Goal: Use online tool/utility: Use online tool/utility

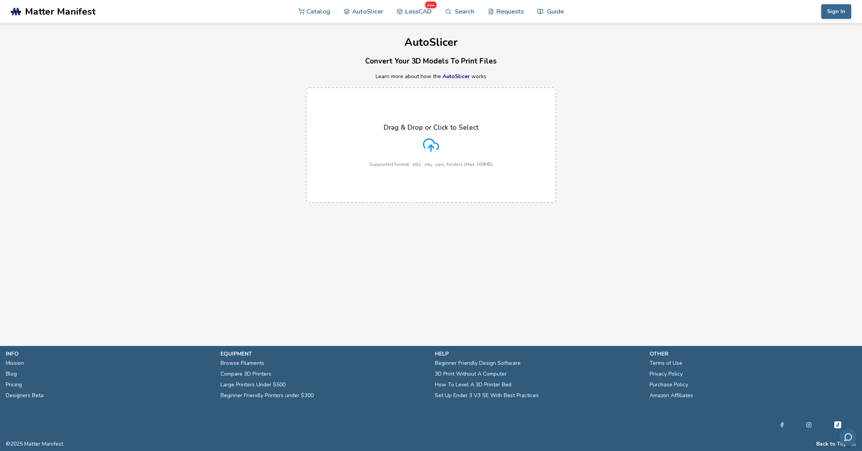
drag, startPoint x: 417, startPoint y: 147, endPoint x: 405, endPoint y: 133, distance: 17.7
click at [405, 133] on div "Drag & Drop or Click to Select Supported format: .stls, .obj, .zips, folders (M…" at bounding box center [430, 144] width 123 height 43
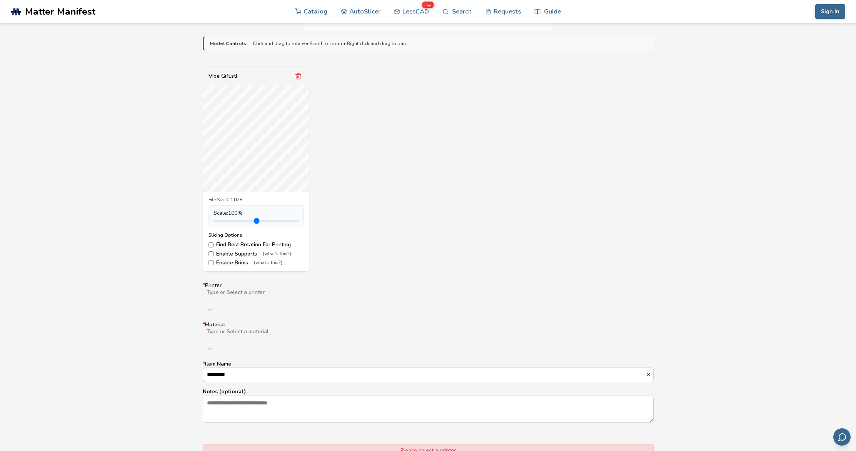
scroll to position [245, 0]
click at [243, 297] on div at bounding box center [328, 298] width 245 height 6
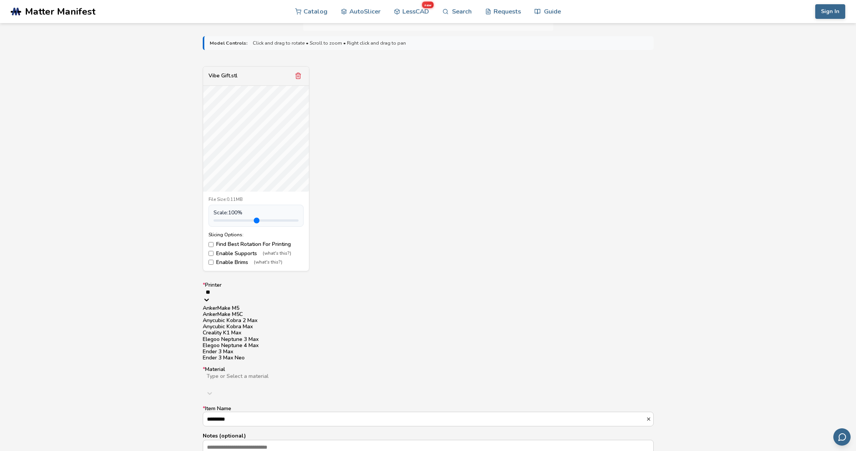
type input "*"
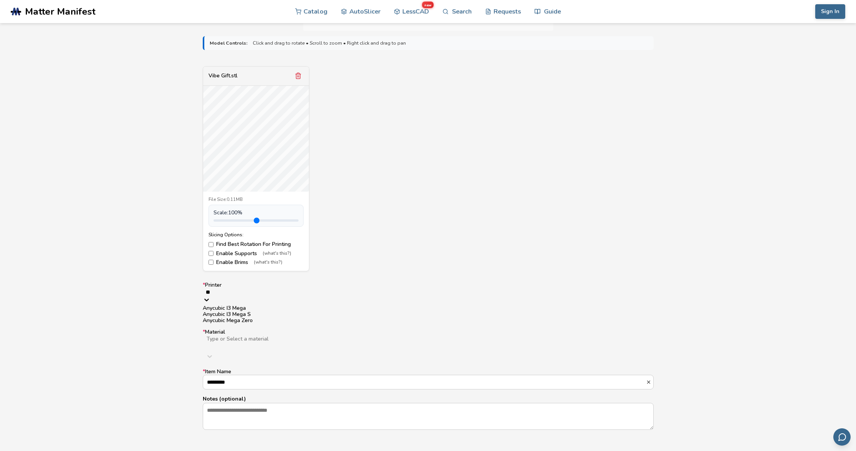
type input "*"
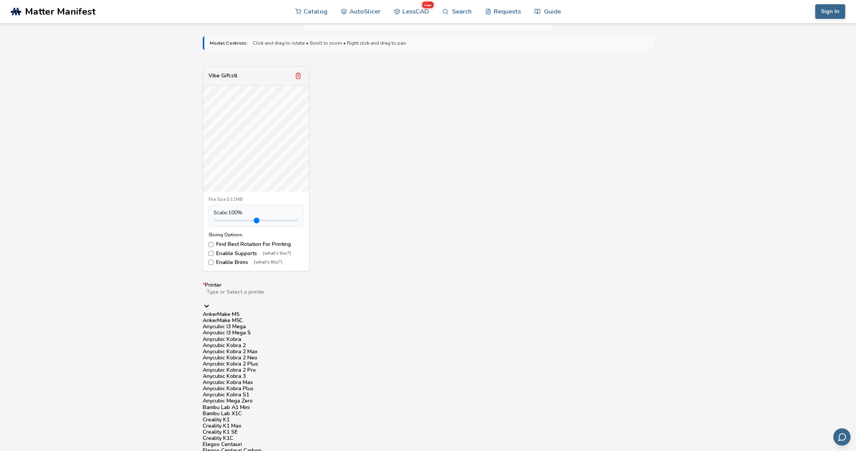
scroll to position [678, 0]
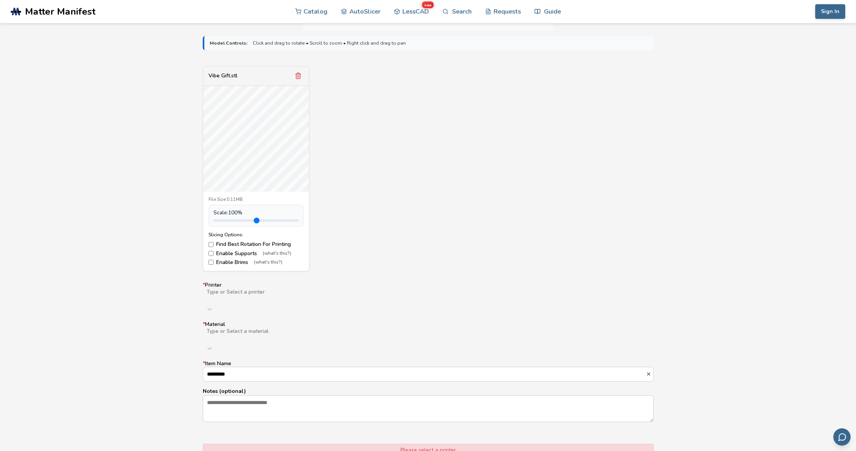
click at [671, 387] on div "Model Controls: Click and drag to rotate • Scroll to zoom • Right click and dra…" at bounding box center [428, 272] width 856 height 482
click at [313, 327] on div "Type or Select a material" at bounding box center [428, 334] width 451 height 14
click at [261, 350] on div "PLA" at bounding box center [428, 353] width 451 height 6
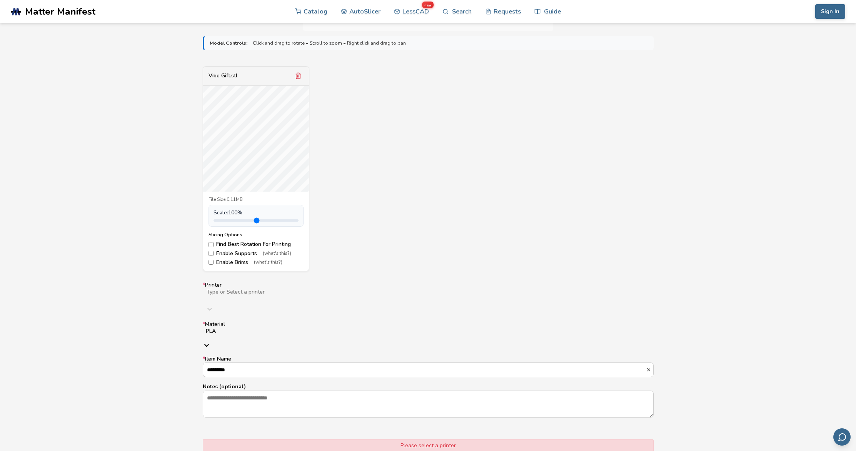
click at [249, 291] on div "Type or Select a printer" at bounding box center [428, 295] width 451 height 14
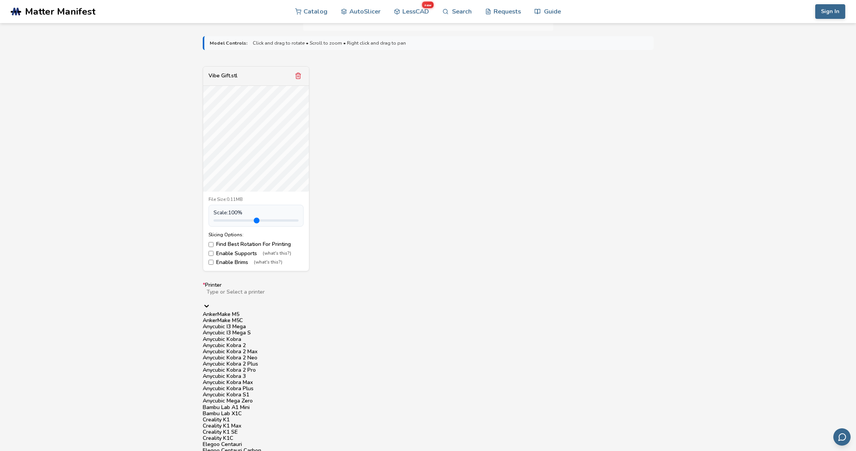
scroll to position [358, 0]
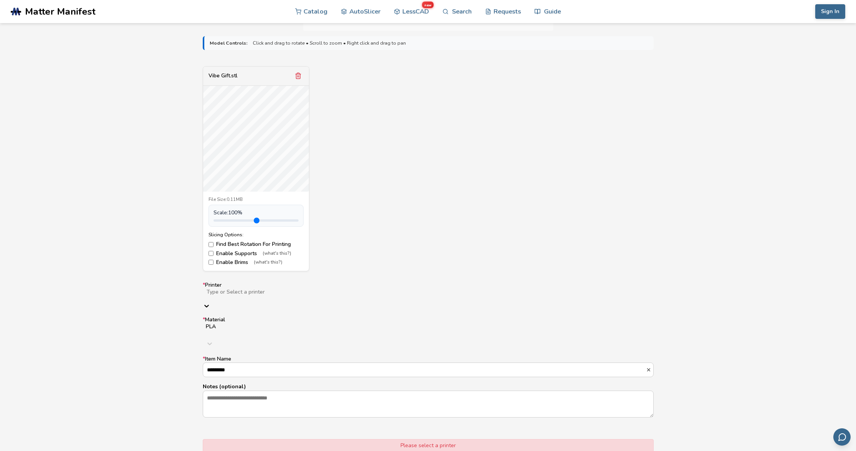
click at [451, 295] on div at bounding box center [328, 298] width 245 height 6
click at [296, 74] on icon "Remove model" at bounding box center [298, 76] width 4 height 6
